Goal: Task Accomplishment & Management: Manage account settings

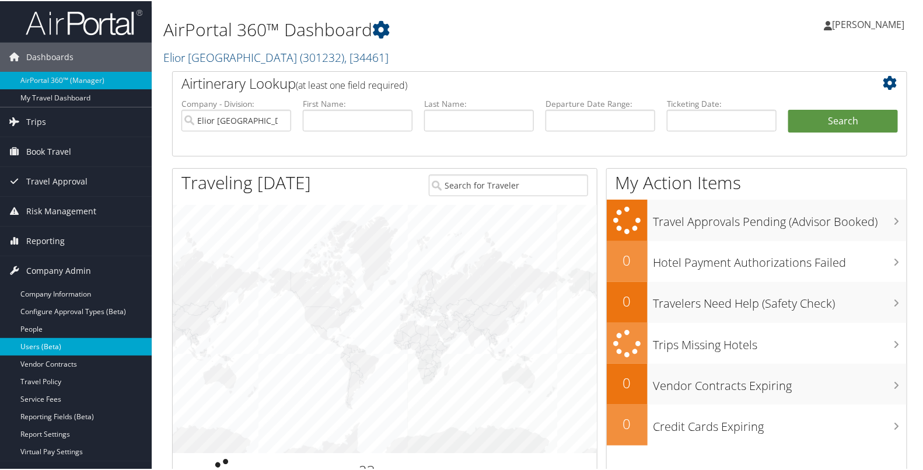
click at [66, 345] on link "Users (Beta)" at bounding box center [76, 346] width 152 height 18
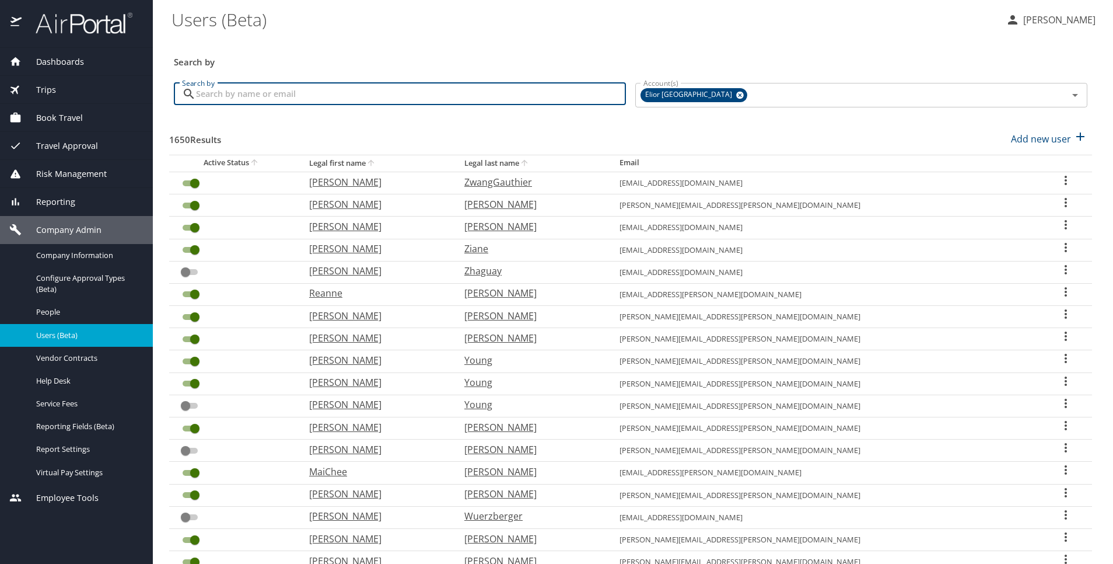
click at [487, 101] on input "Search by" at bounding box center [411, 94] width 430 height 22
type input "[PERSON_NAME]"
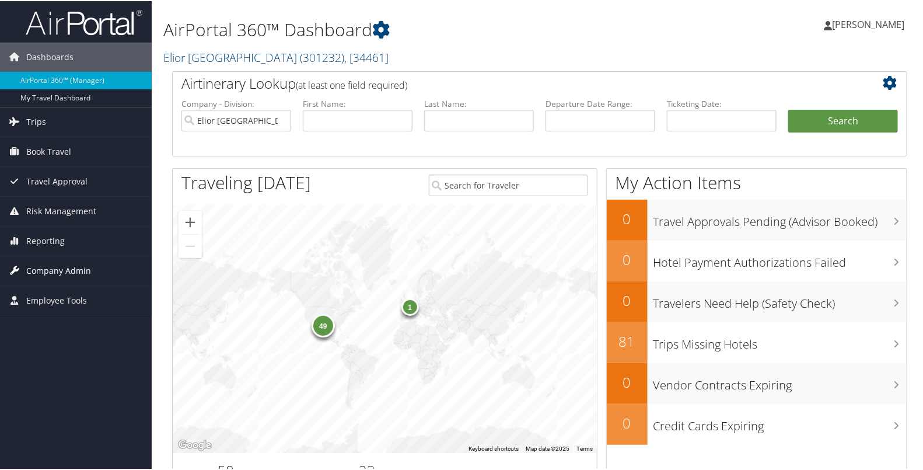
click at [41, 270] on span "Company Admin" at bounding box center [58, 269] width 65 height 29
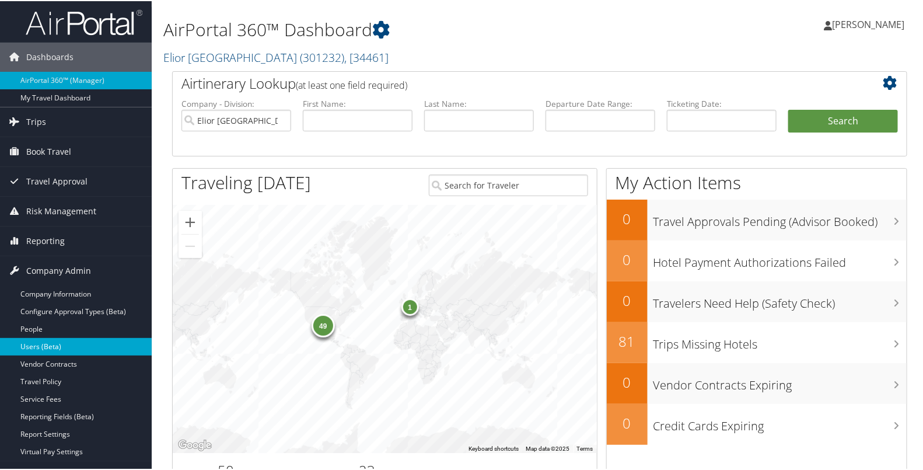
click at [52, 340] on link "Users (Beta)" at bounding box center [76, 346] width 152 height 18
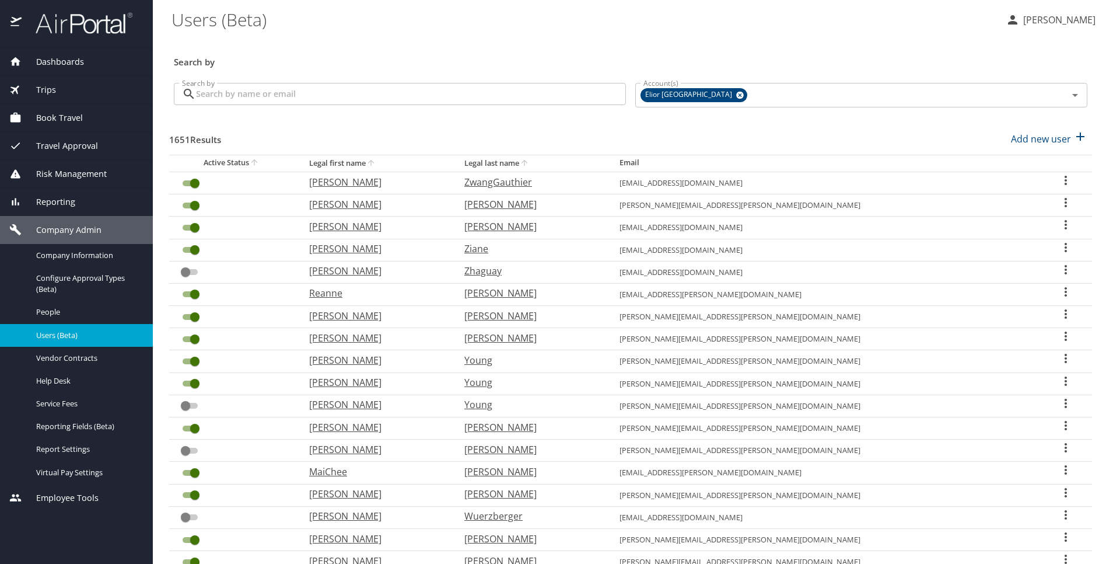
click at [369, 108] on p at bounding box center [400, 108] width 452 height 3
click at [359, 101] on input "Search by" at bounding box center [411, 94] width 430 height 22
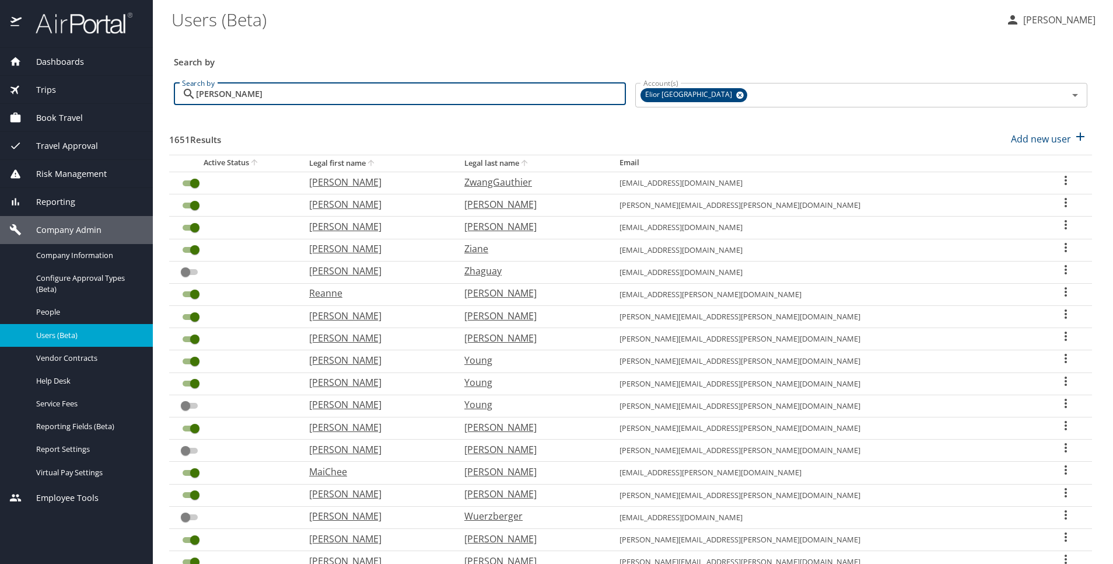
type input "[PERSON_NAME]"
checkbox input "true"
checkbox input "false"
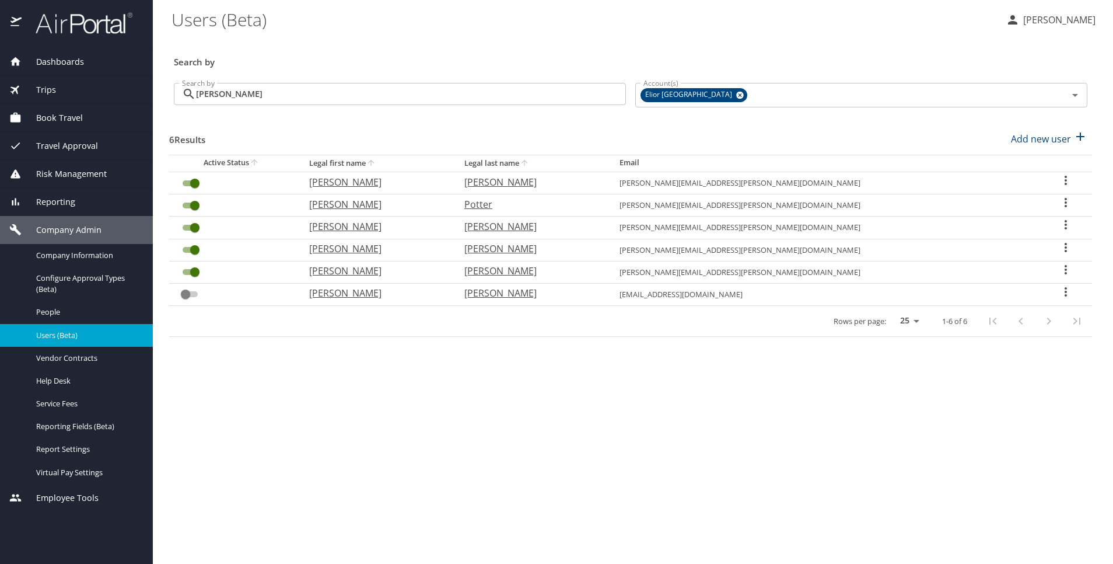
click at [1060, 175] on icon "User Search Table" at bounding box center [1066, 180] width 14 height 14
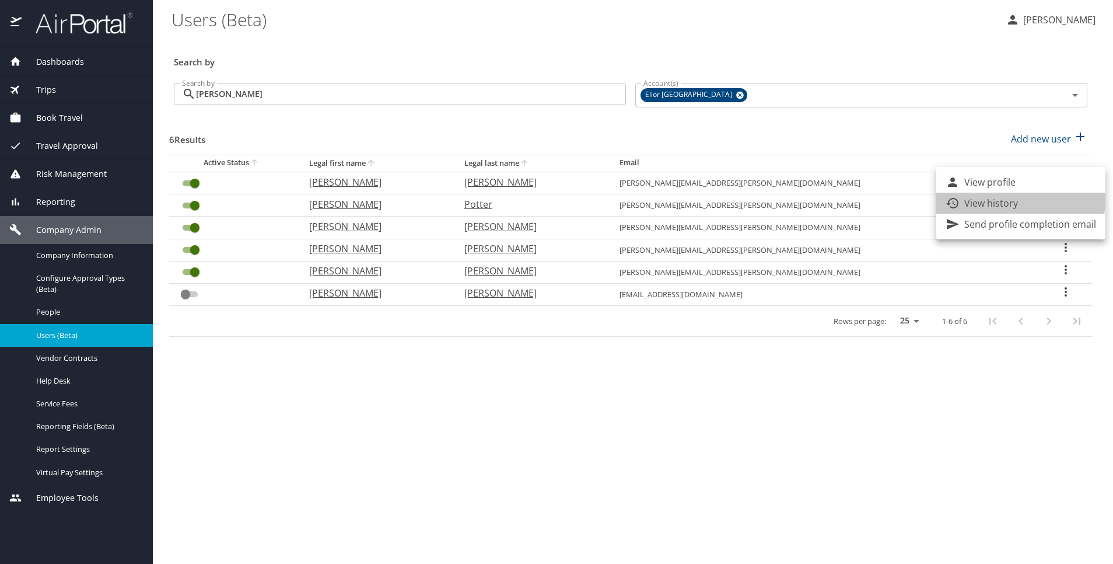
click at [1013, 200] on p "View history" at bounding box center [991, 203] width 54 height 14
click at [1007, 170] on div at bounding box center [1020, 199] width 169 height 79
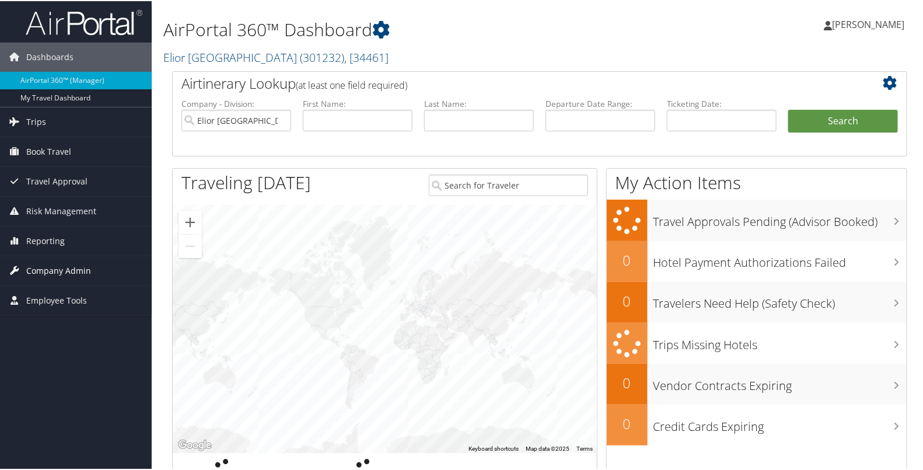
click at [59, 270] on span "Company Admin" at bounding box center [58, 269] width 65 height 29
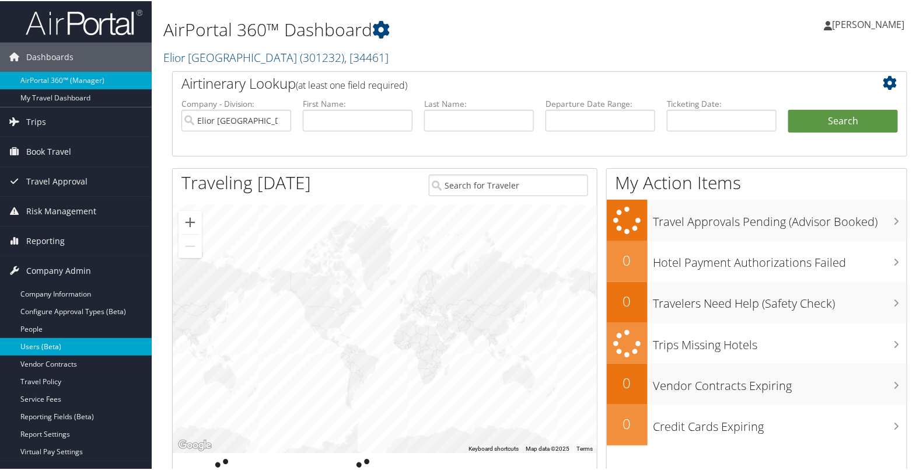
click at [54, 342] on link "Users (Beta)" at bounding box center [76, 346] width 152 height 18
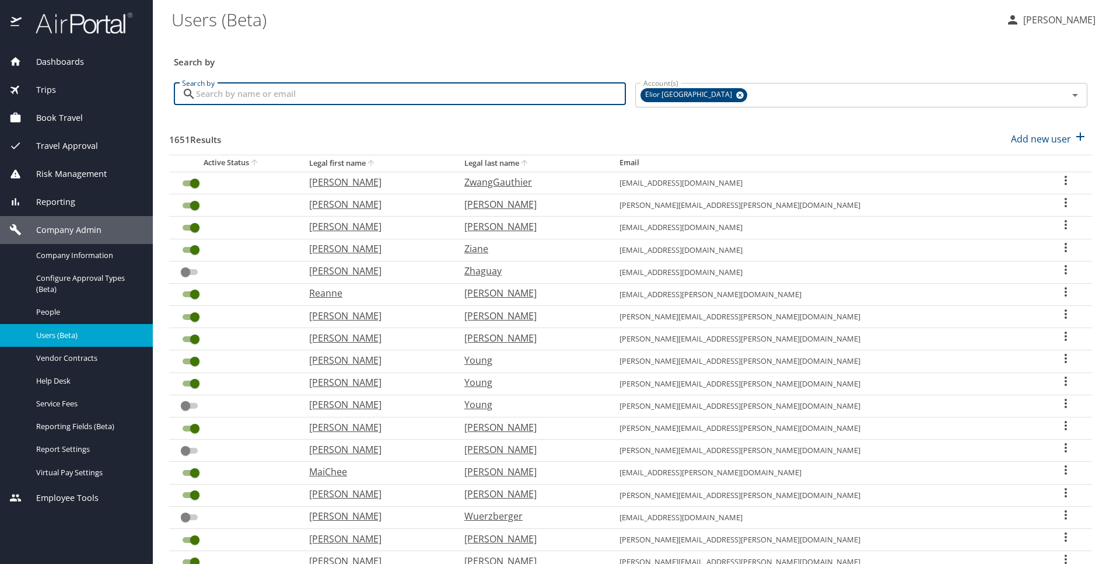
click at [351, 89] on input "Search by" at bounding box center [411, 94] width 430 height 22
type input "[PERSON_NAME]"
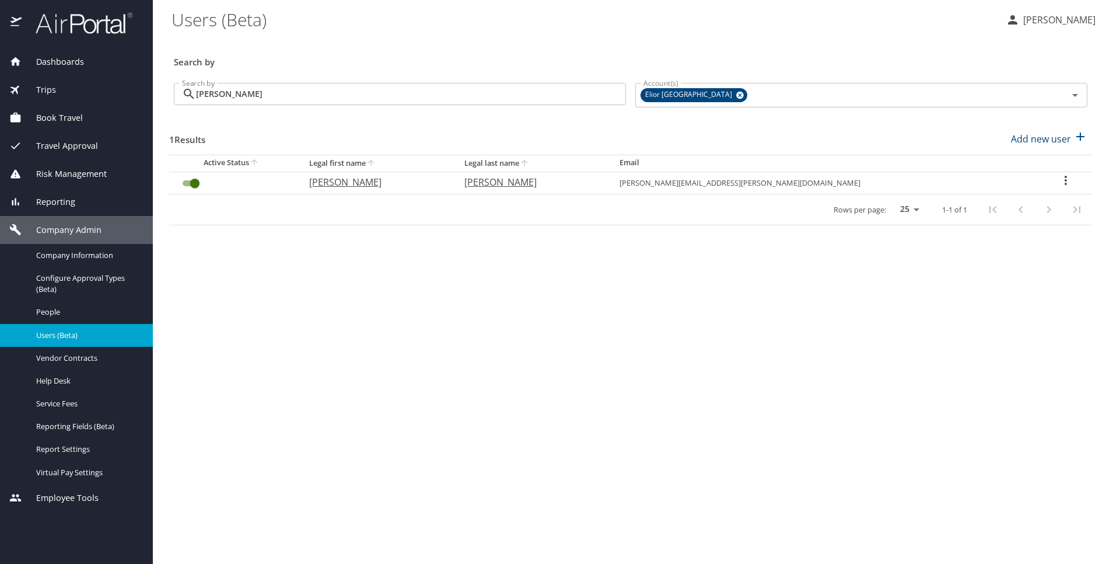
click at [1060, 179] on icon "User Search Table" at bounding box center [1066, 180] width 14 height 14
click at [1026, 180] on li "View profile" at bounding box center [1020, 182] width 169 height 21
select select "US"
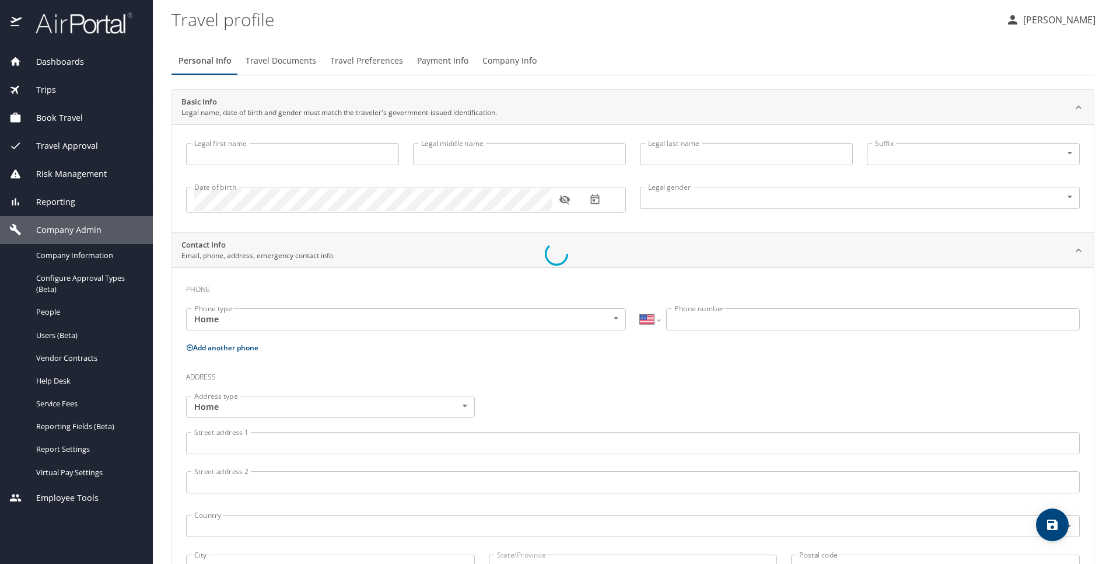
select select "US"
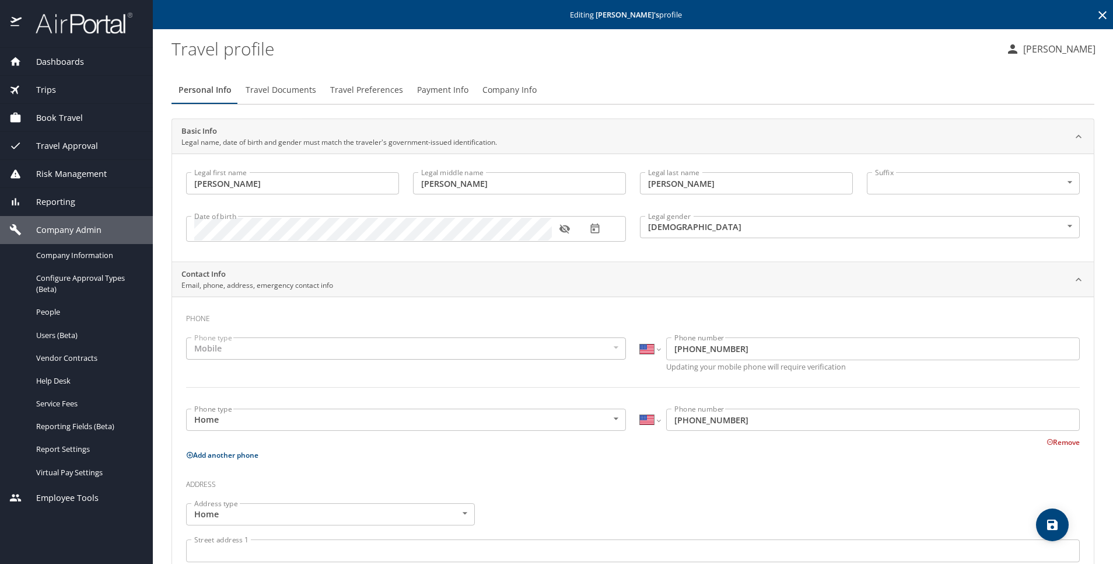
type input "[PERSON_NAME]"
type input "[DEMOGRAPHIC_DATA]"
click at [504, 87] on span "Company Info" at bounding box center [510, 90] width 54 height 15
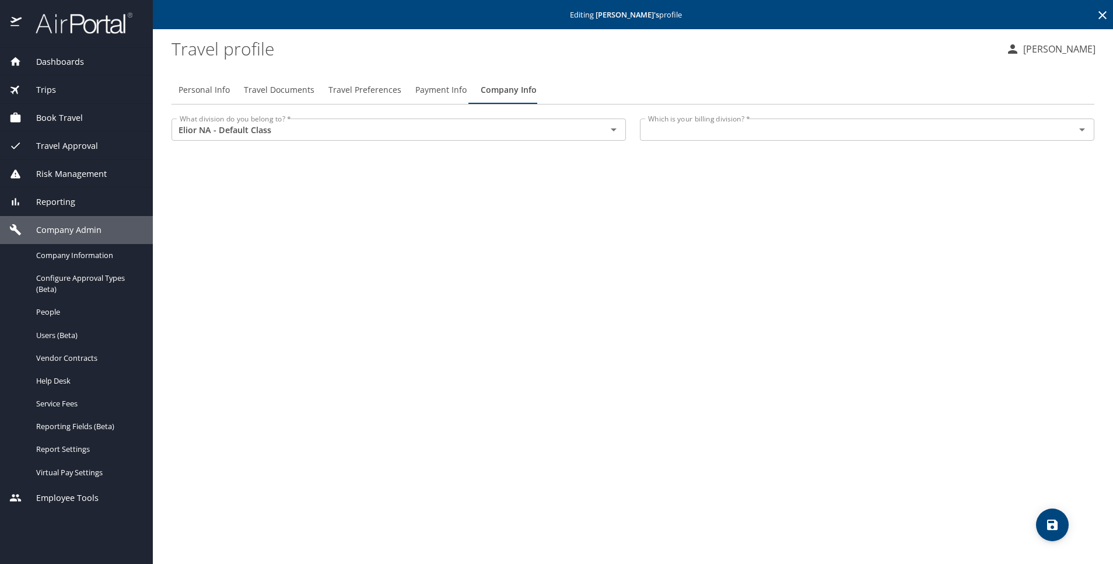
click at [753, 139] on div "Which is your billing division? *" at bounding box center [867, 129] width 455 height 22
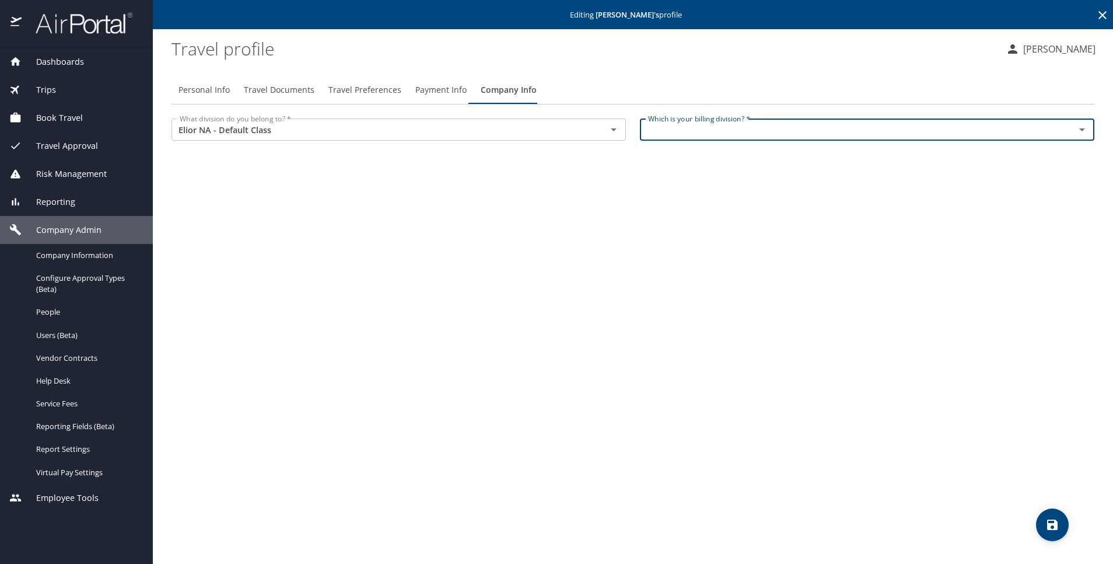
click at [1086, 127] on icon "Open" at bounding box center [1082, 130] width 14 height 14
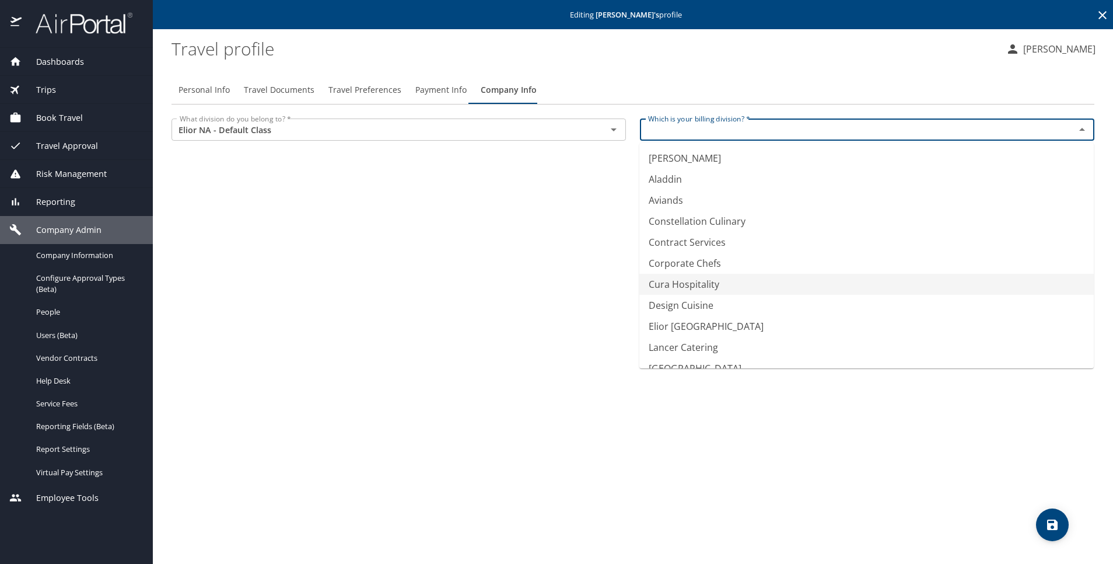
click at [919, 292] on li "Cura Hospitality" at bounding box center [866, 284] width 455 height 21
type input "Cura Hospitality"
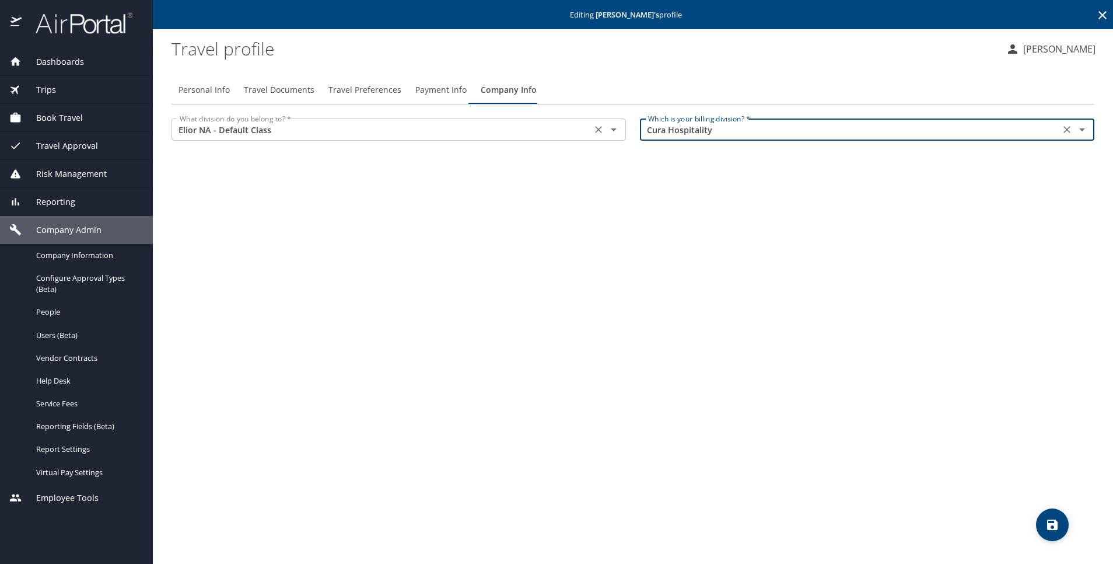
click at [609, 137] on icon "Open" at bounding box center [614, 130] width 14 height 14
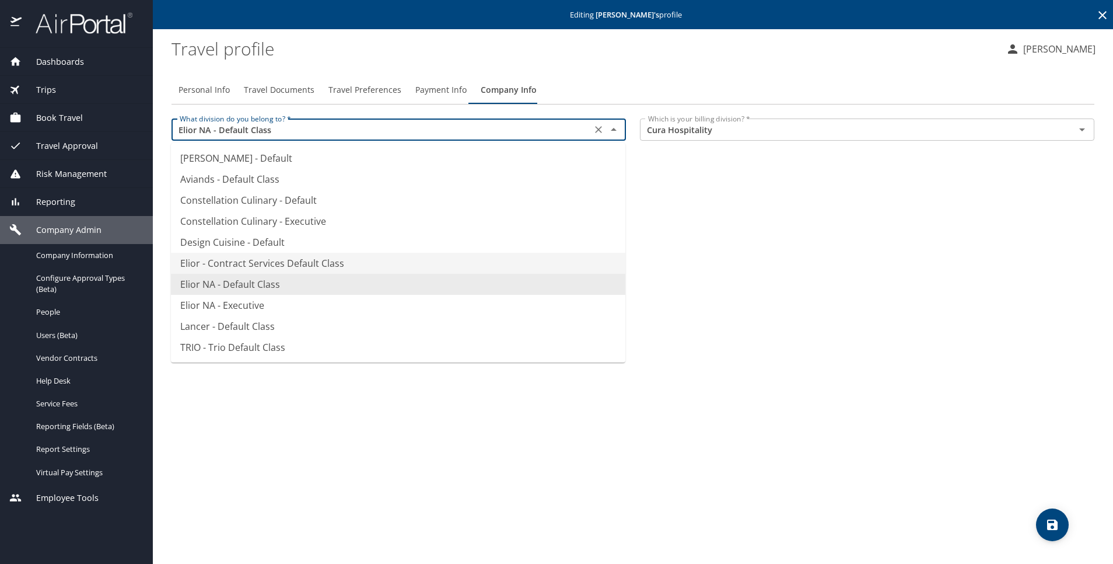
click at [495, 264] on li "Elior - Contract Services Default Class" at bounding box center [398, 263] width 455 height 21
type input "Elior - Contract Services Default Class"
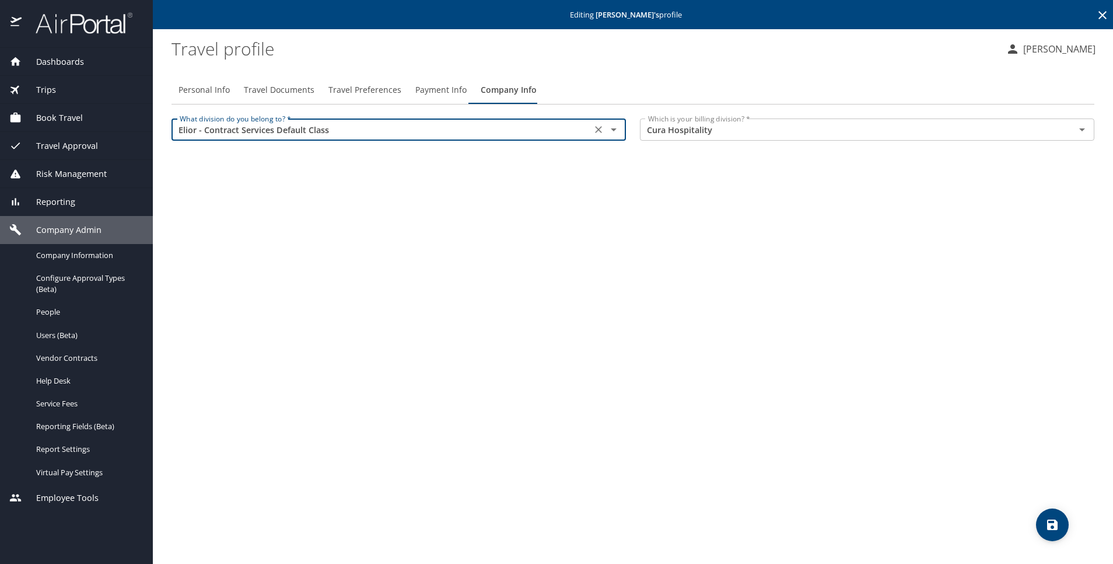
click at [1053, 524] on icon "save" at bounding box center [1052, 524] width 11 height 11
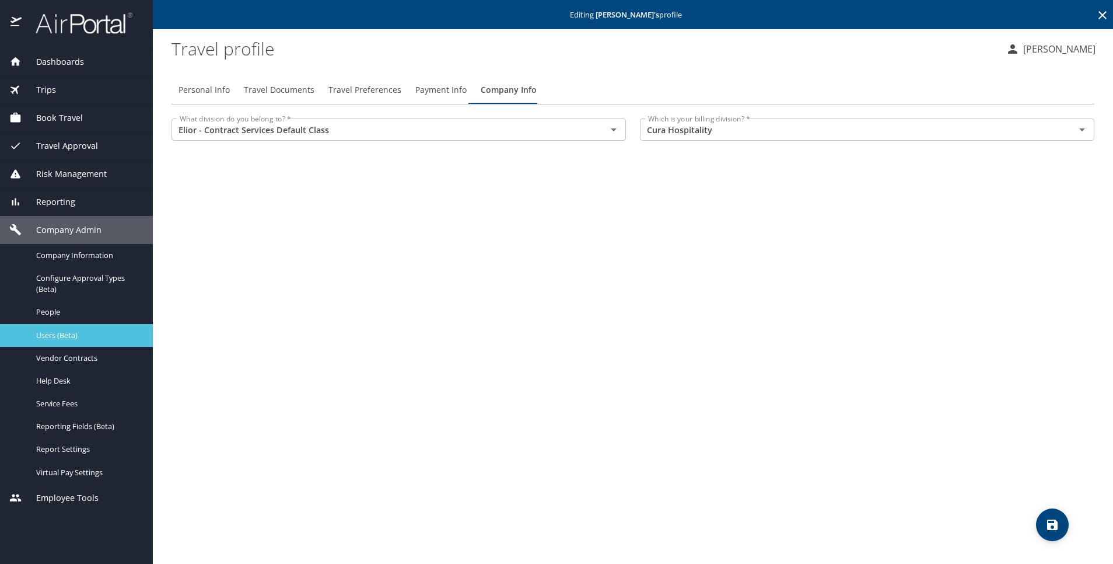
click at [74, 330] on span "Users (Beta)" at bounding box center [87, 335] width 103 height 11
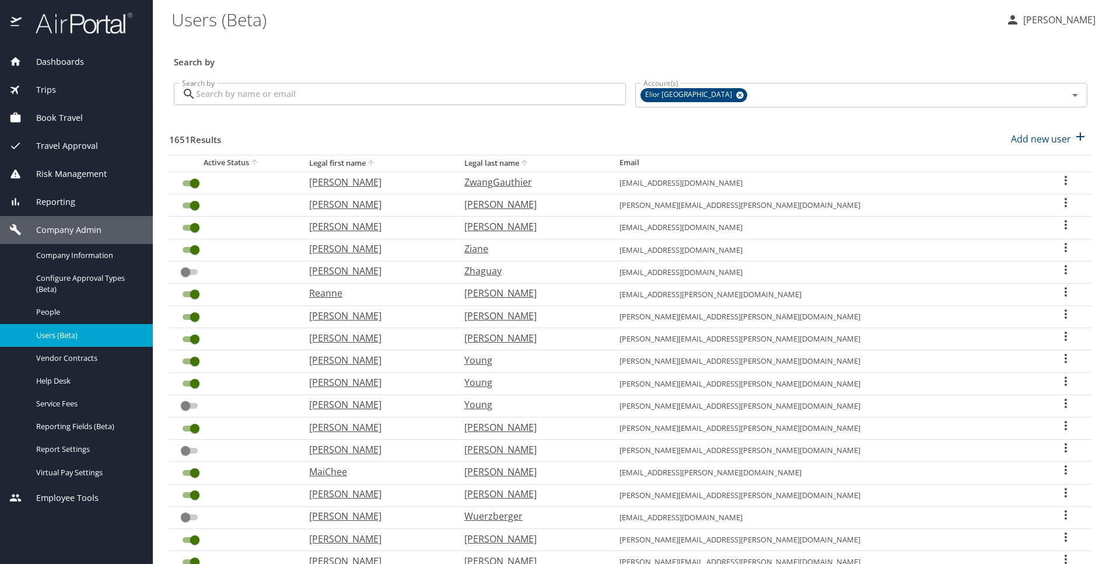
click at [462, 103] on input "Search by" at bounding box center [411, 94] width 430 height 22
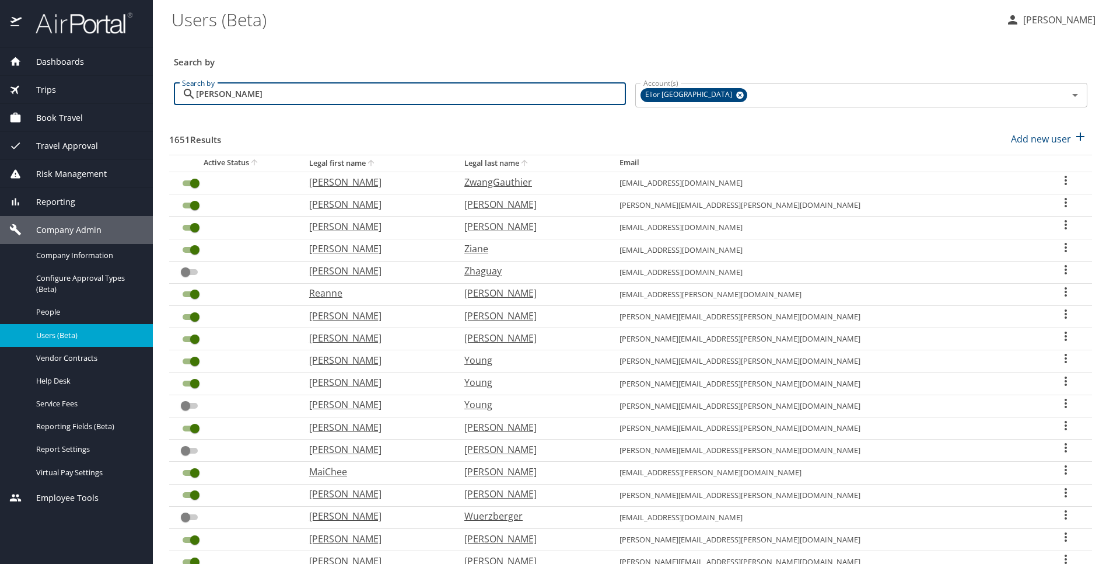
type input "[PERSON_NAME]"
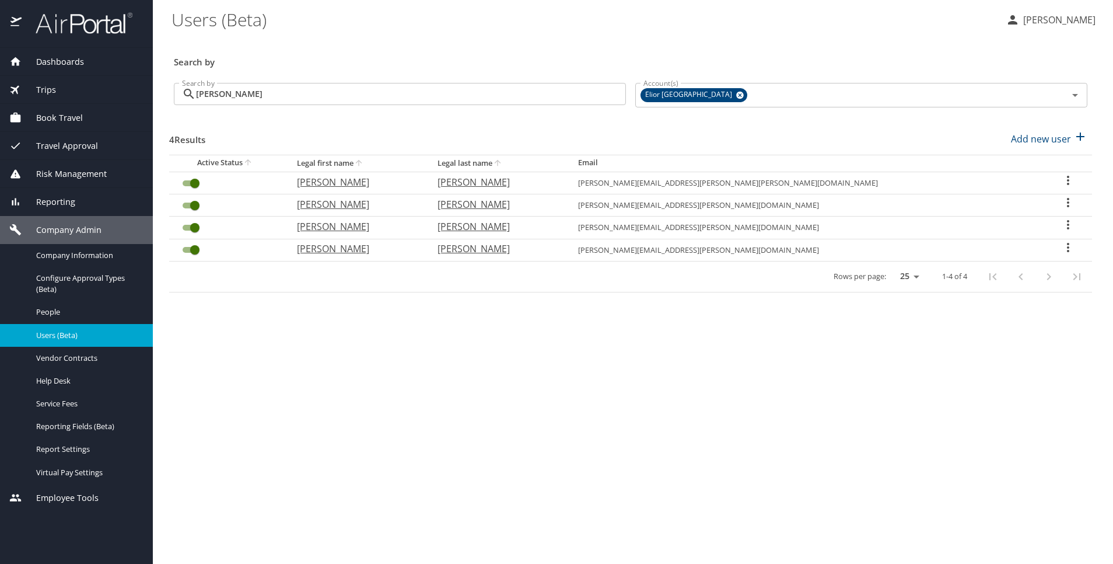
click at [1064, 195] on td "User Search Table" at bounding box center [1068, 205] width 48 height 22
click at [1067, 198] on icon "User Search Table" at bounding box center [1068, 202] width 2 height 9
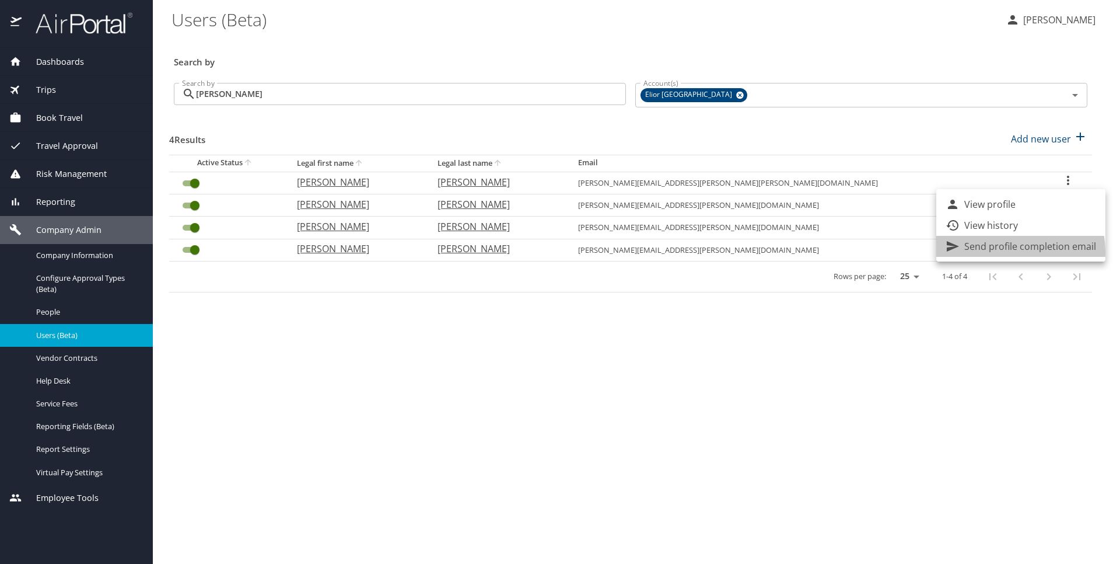
click at [1007, 251] on p "Send profile completion email" at bounding box center [1030, 246] width 132 height 14
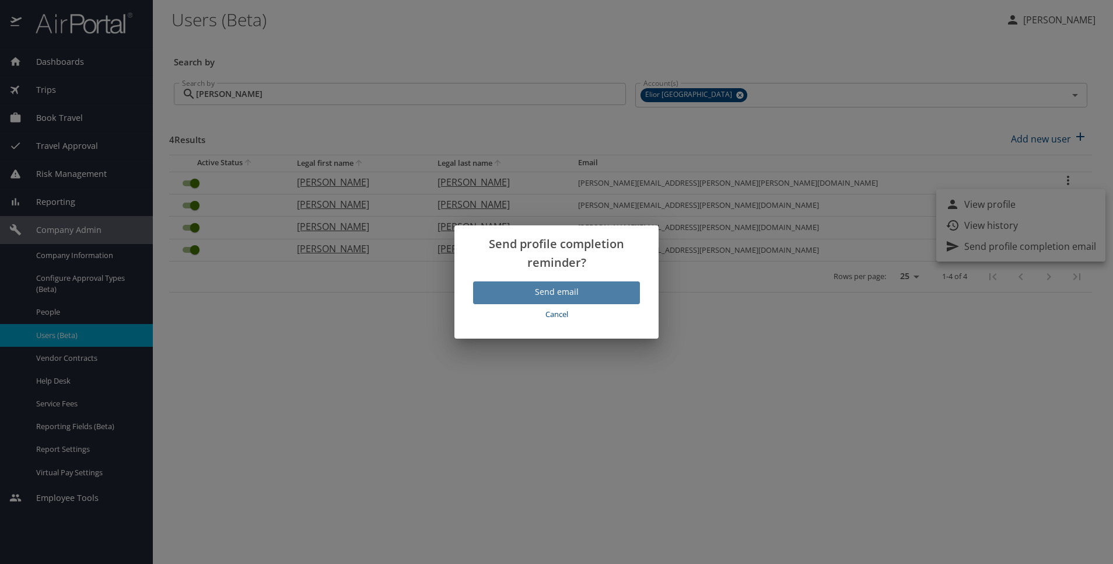
click at [614, 297] on span "Send email" at bounding box center [557, 292] width 148 height 15
